Goal: Task Accomplishment & Management: Manage account settings

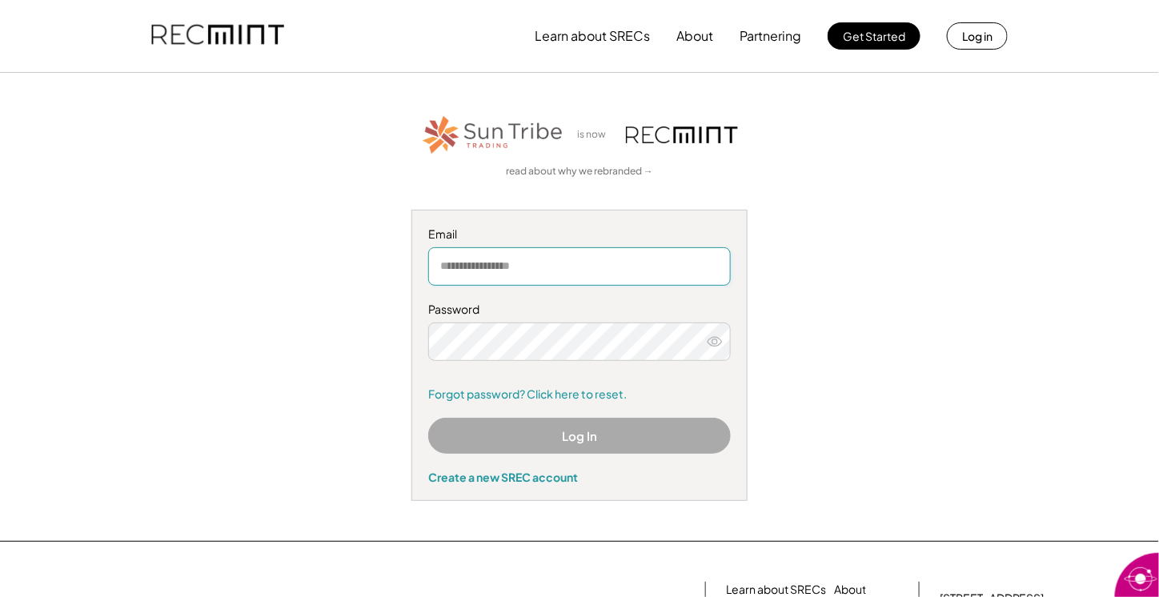
type input "**********"
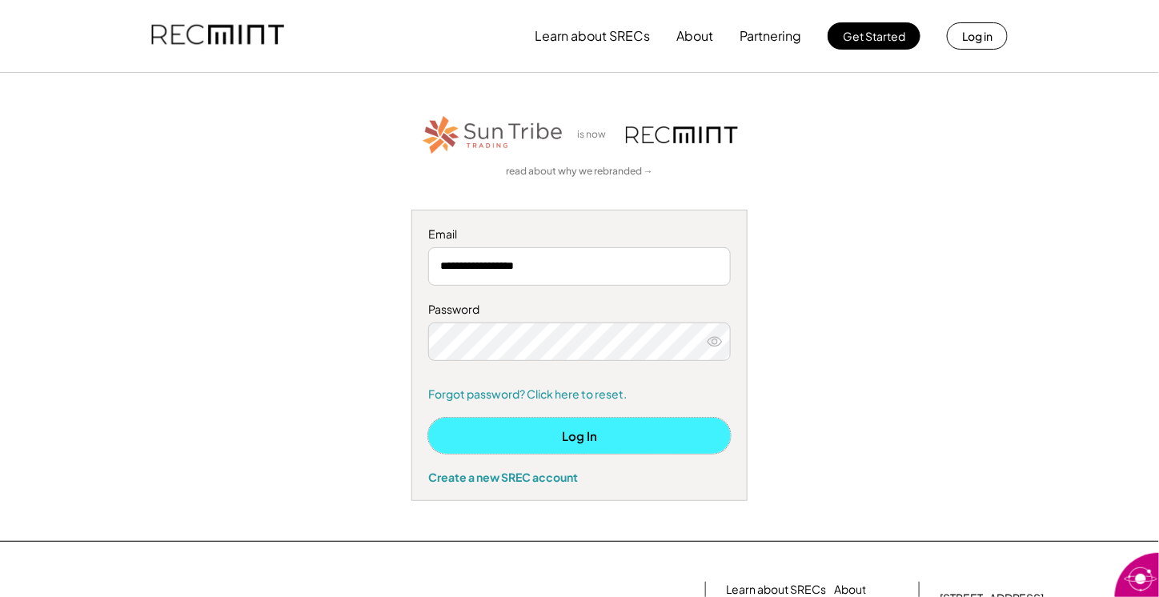
click at [557, 444] on button "Log In" at bounding box center [579, 436] width 303 height 36
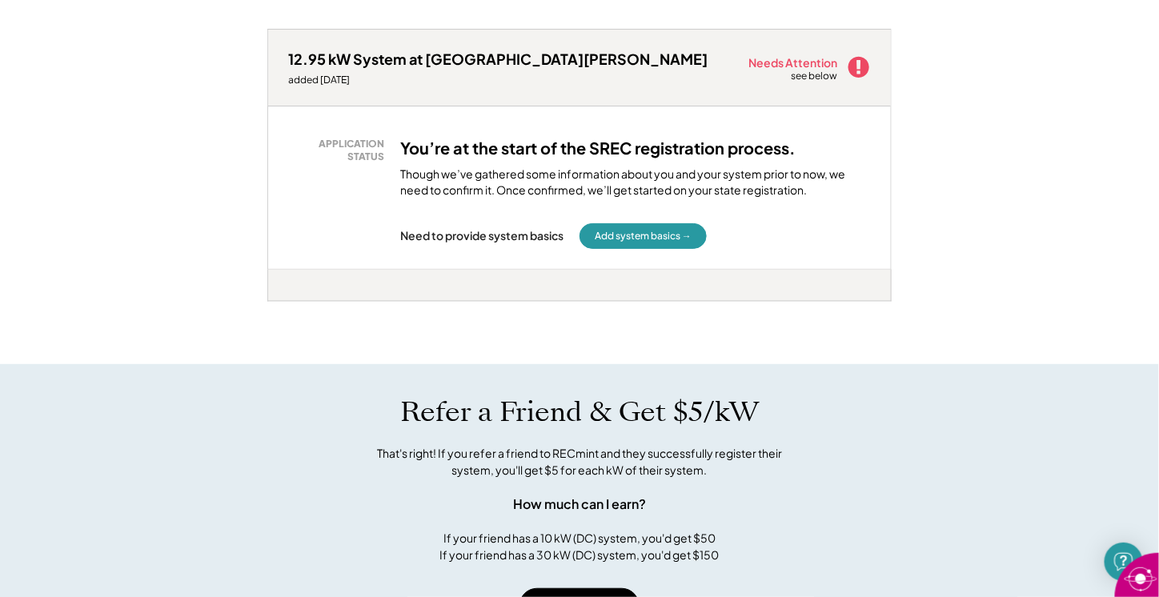
scroll to position [801, 0]
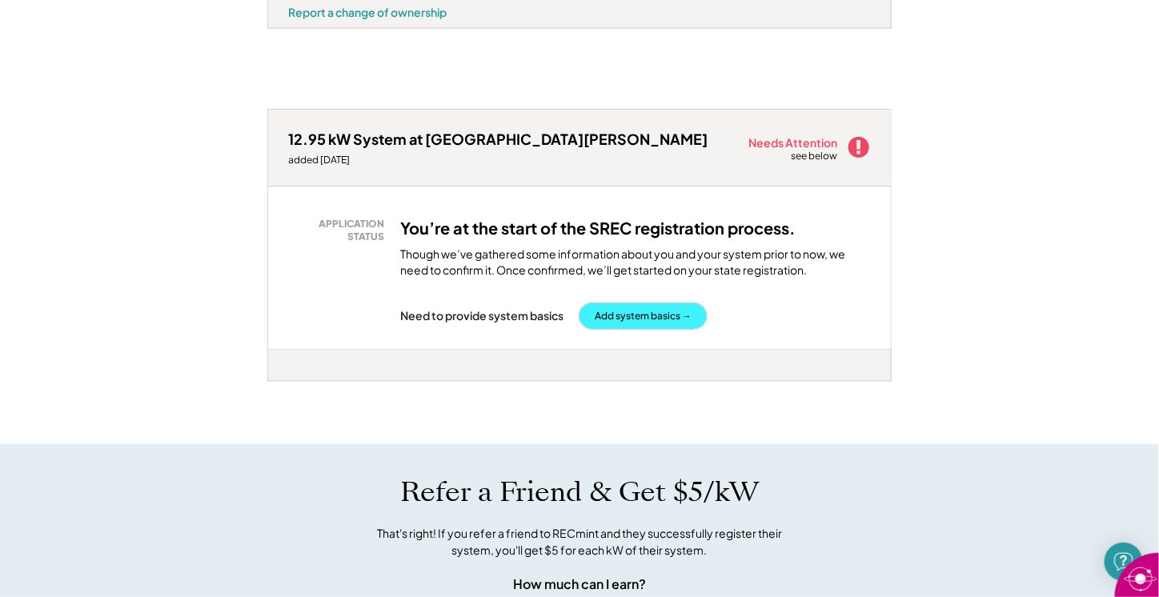
click at [613, 329] on button "Add system basics →" at bounding box center [643, 316] width 127 height 26
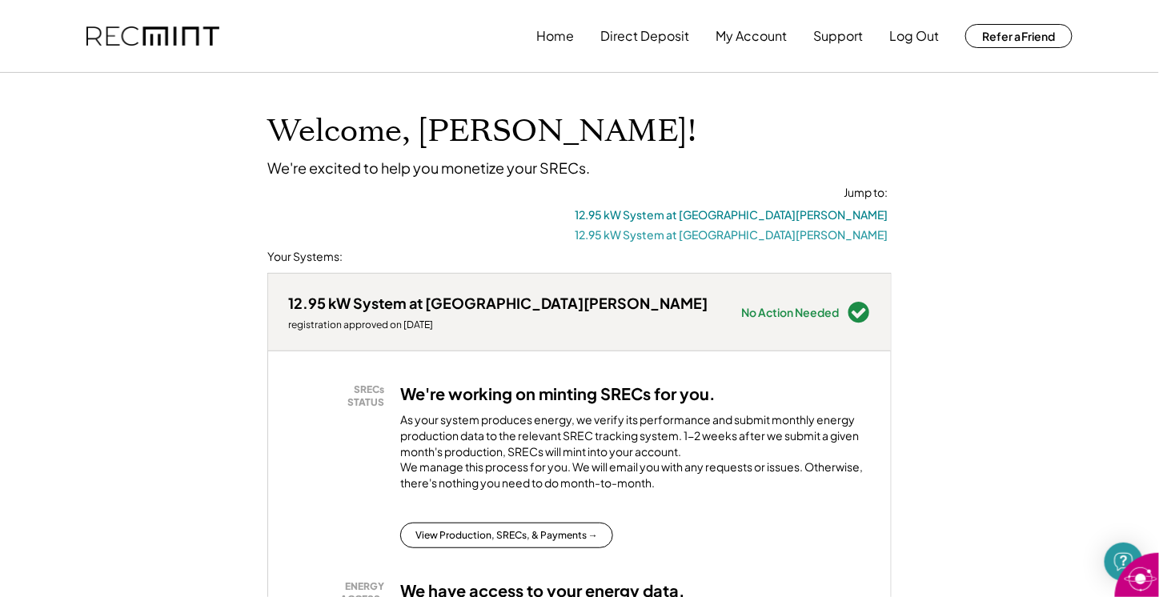
click at [804, 234] on button "12.95 kW System at [GEOGRAPHIC_DATA][PERSON_NAME]" at bounding box center [731, 235] width 313 height 20
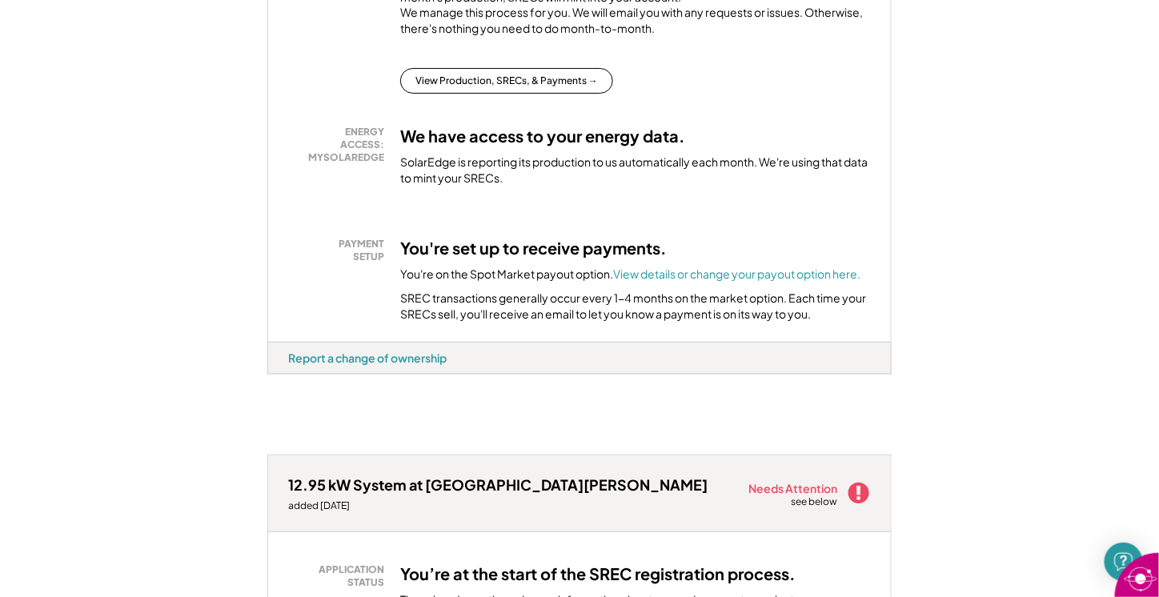
scroll to position [890, 0]
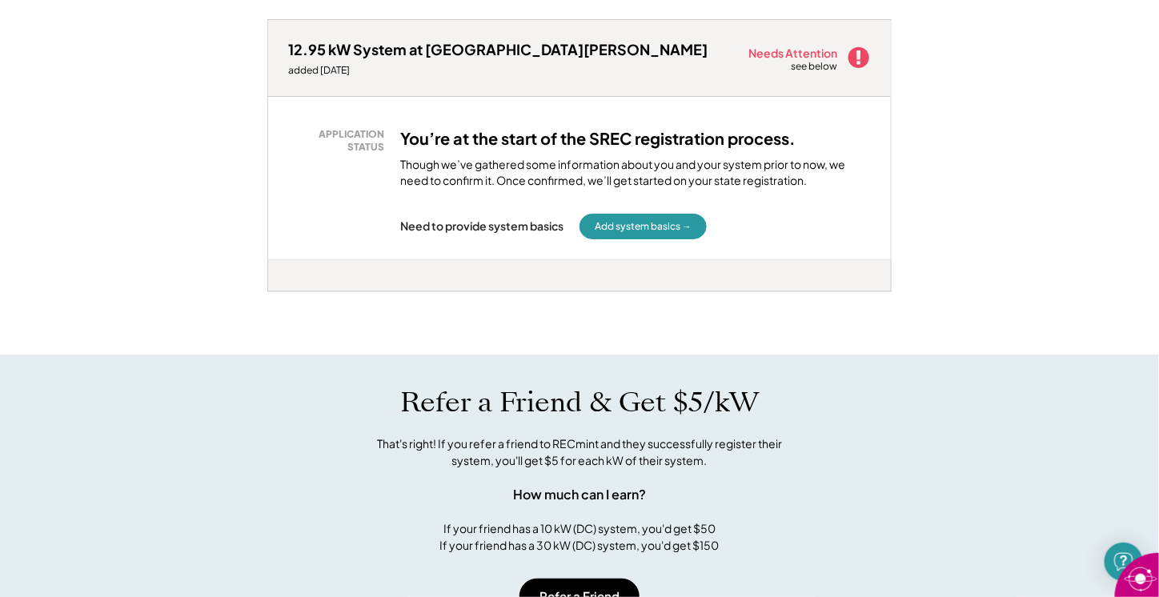
click at [858, 67] on icon at bounding box center [859, 58] width 24 height 24
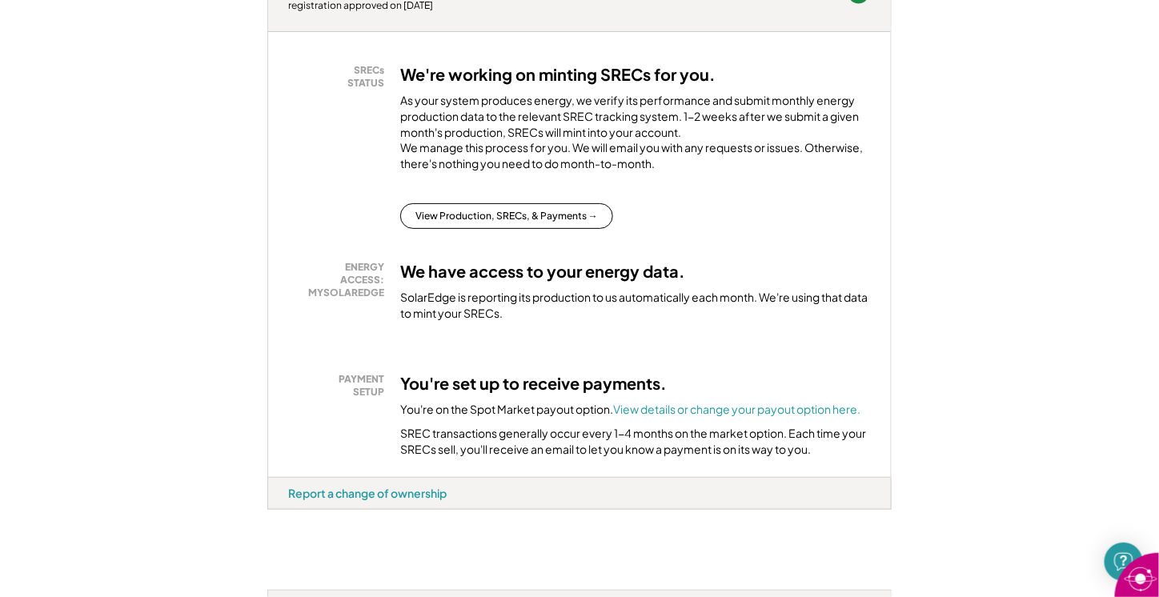
scroll to position [0, 0]
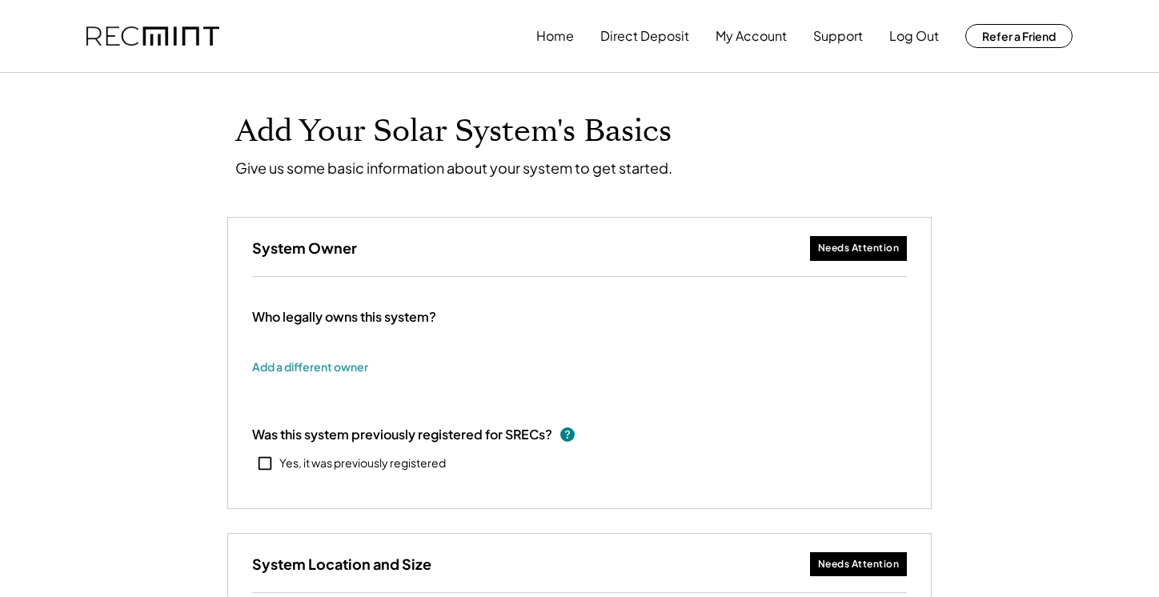
type input "******"
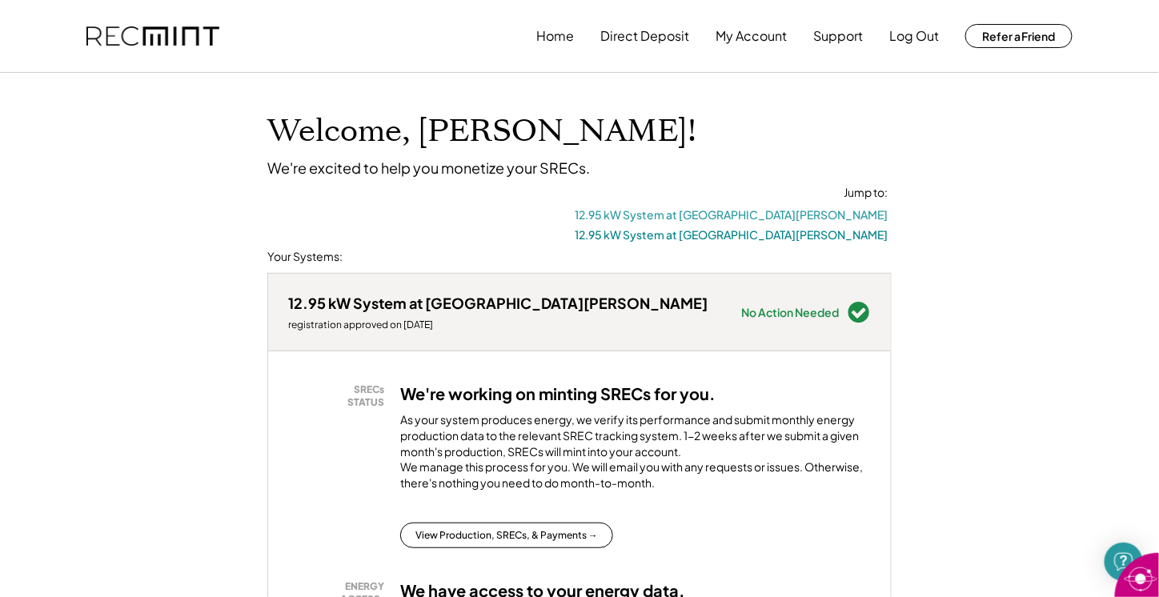
click at [789, 213] on button "12.95 kW System at [GEOGRAPHIC_DATA][PERSON_NAME]" at bounding box center [731, 215] width 313 height 20
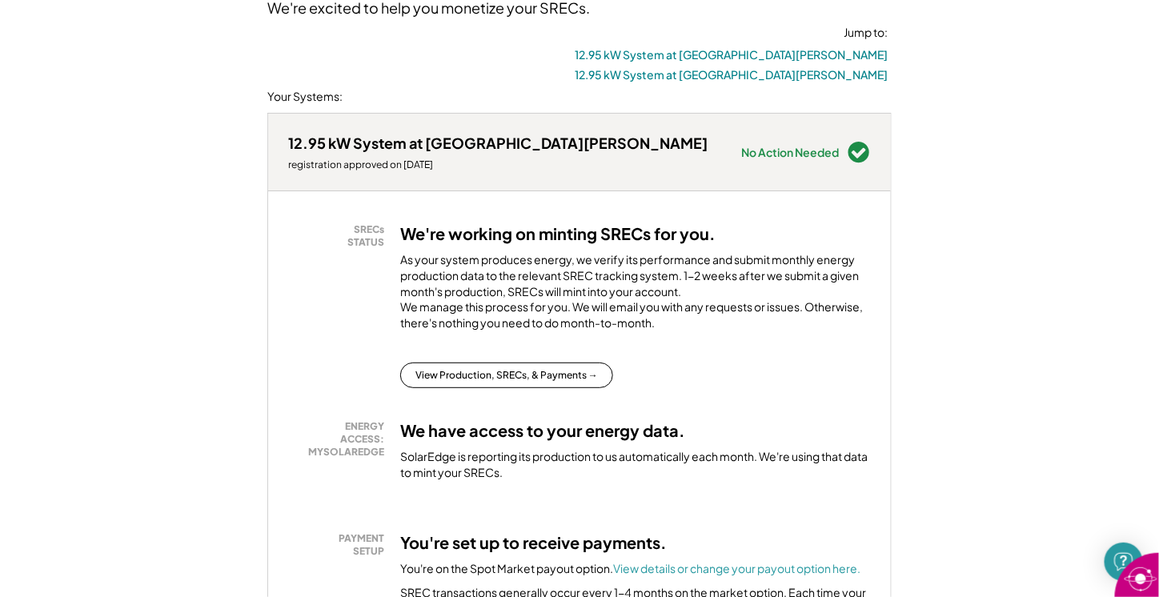
scroll to position [240, 0]
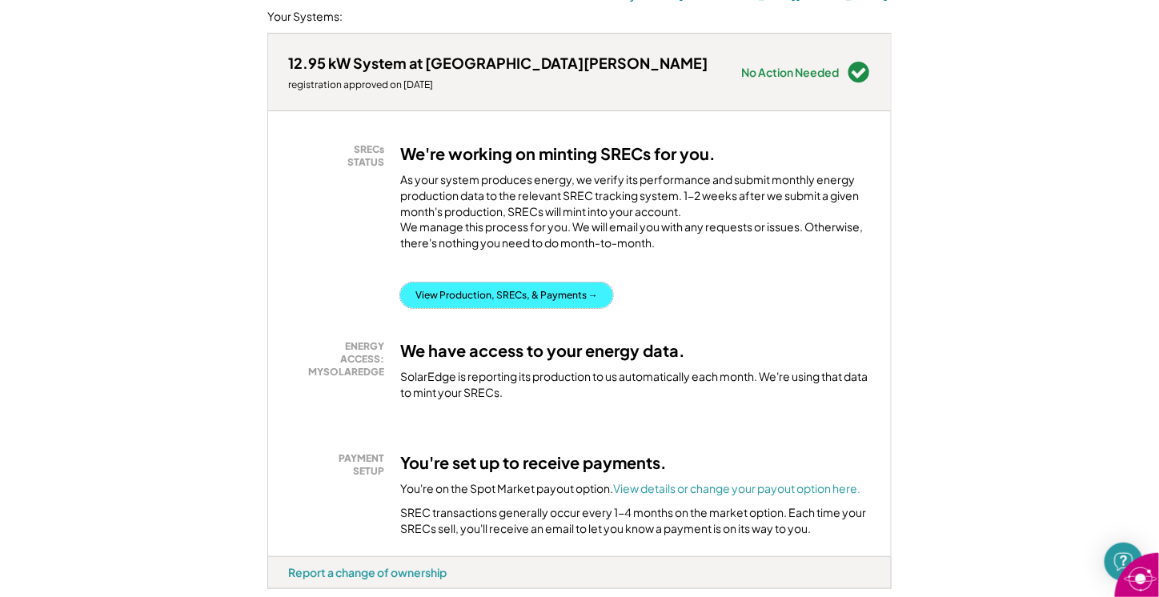
drag, startPoint x: 907, startPoint y: 305, endPoint x: 432, endPoint y: 308, distance: 474.8
click at [432, 308] on button "View Production, SRECs, & Payments →" at bounding box center [506, 296] width 213 height 26
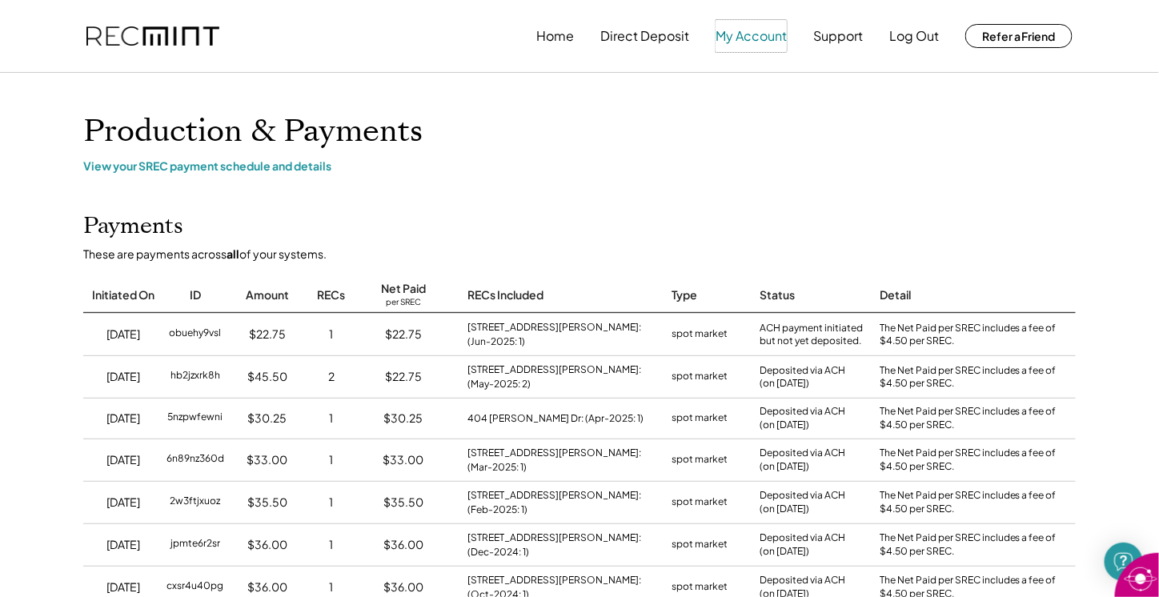
click at [766, 38] on button "My Account" at bounding box center [751, 36] width 71 height 32
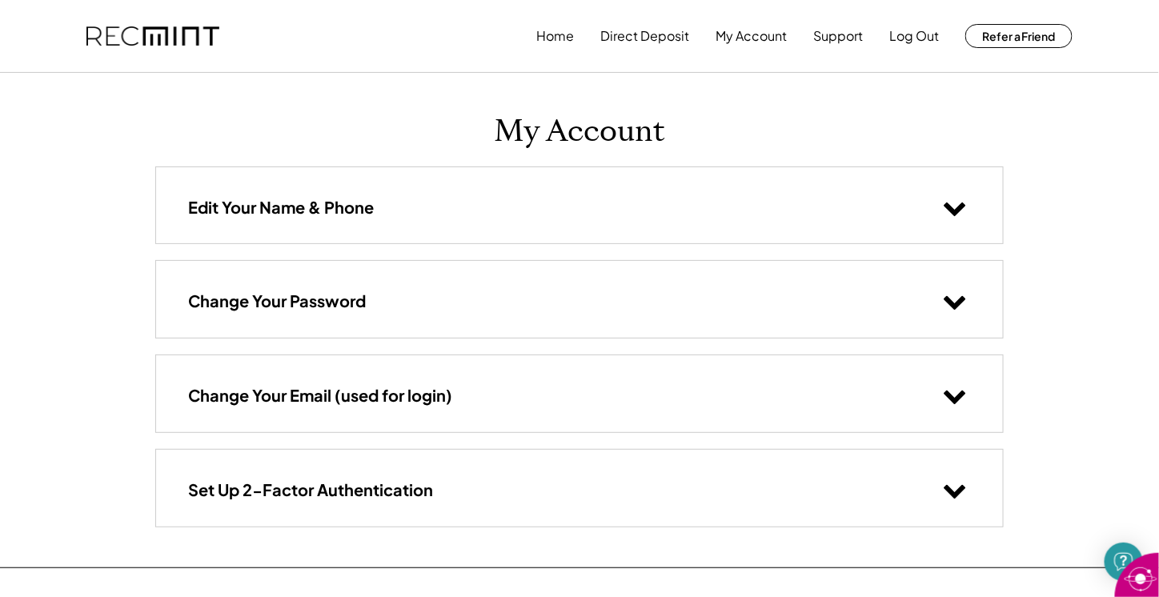
click at [955, 208] on icon at bounding box center [955, 207] width 24 height 24
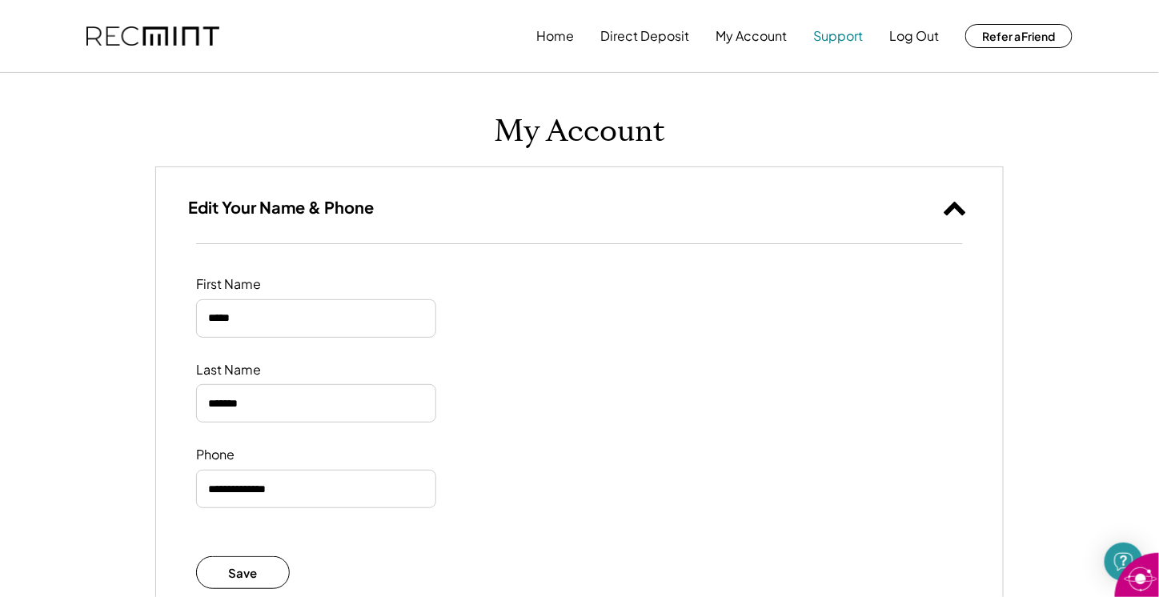
click at [828, 34] on button "Support" at bounding box center [838, 36] width 50 height 32
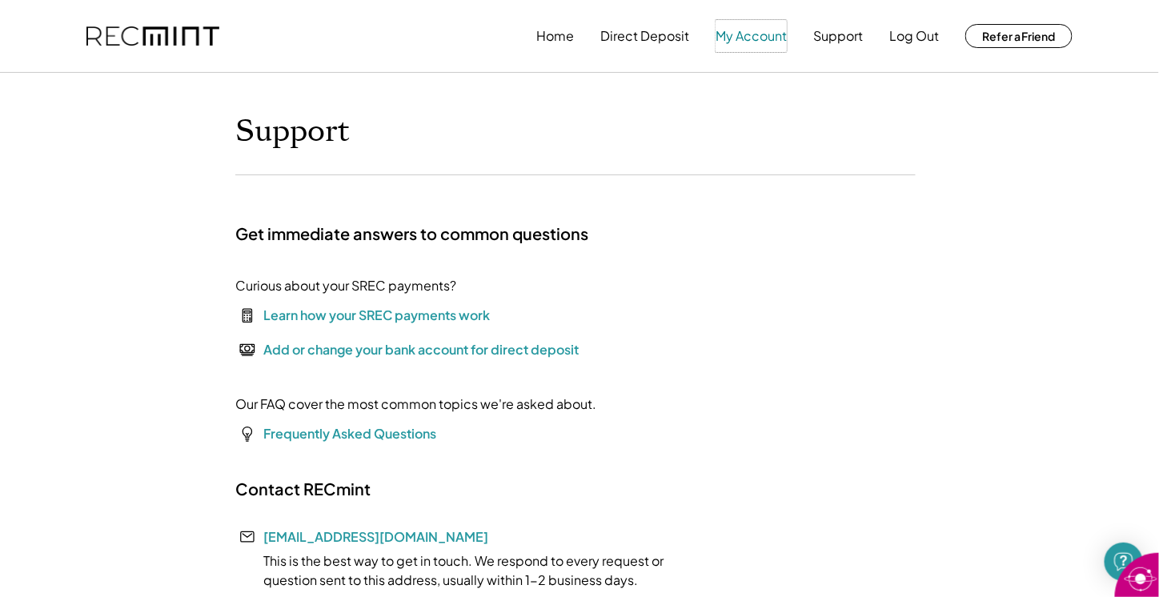
click at [739, 35] on button "My Account" at bounding box center [751, 36] width 71 height 32
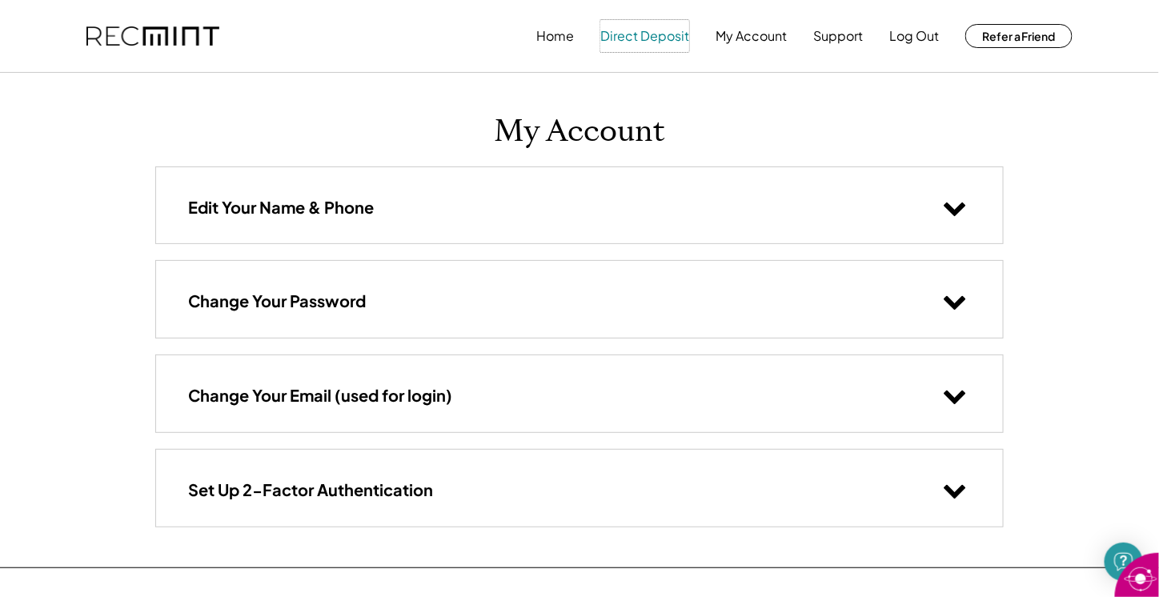
click at [658, 38] on button "Direct Deposit" at bounding box center [645, 36] width 89 height 32
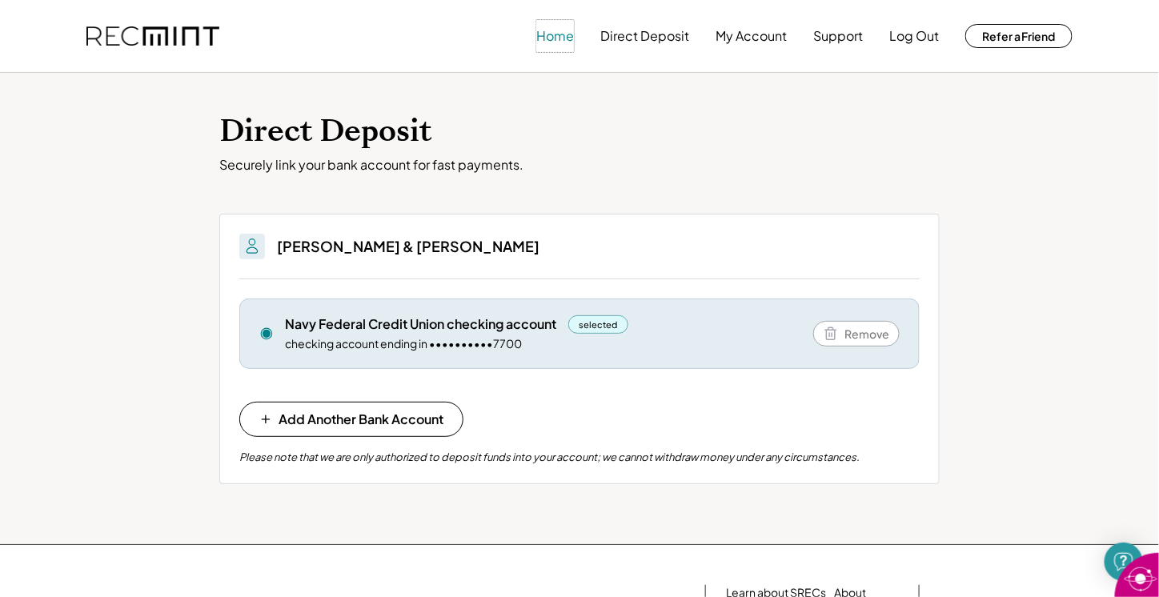
click at [556, 42] on button "Home" at bounding box center [555, 36] width 38 height 32
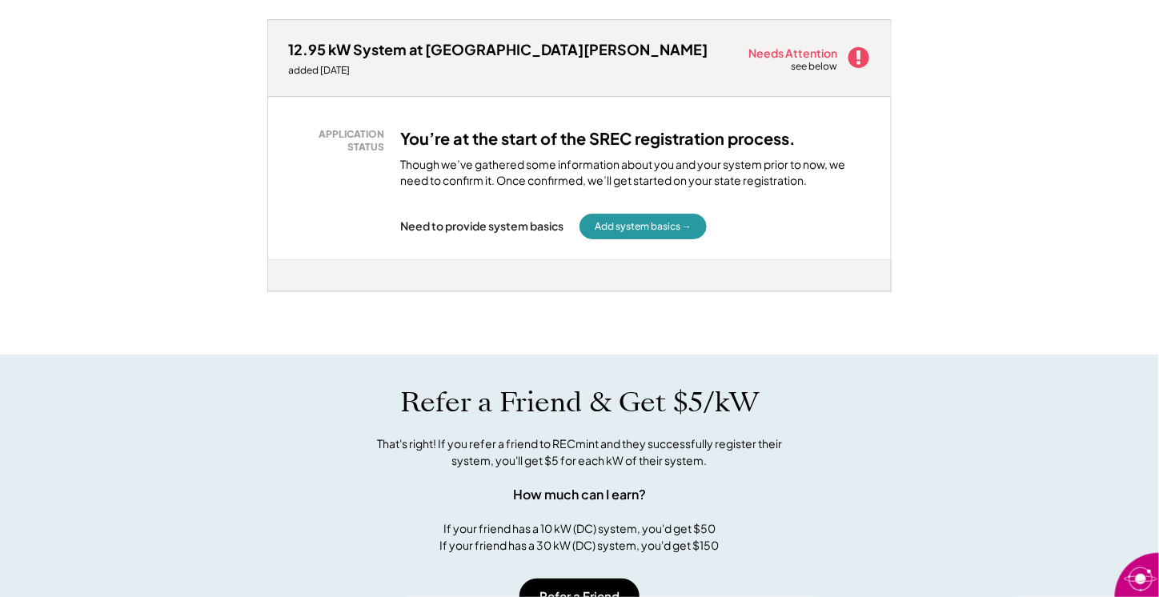
scroll to position [881, 0]
